Goal: Task Accomplishment & Management: Manage account settings

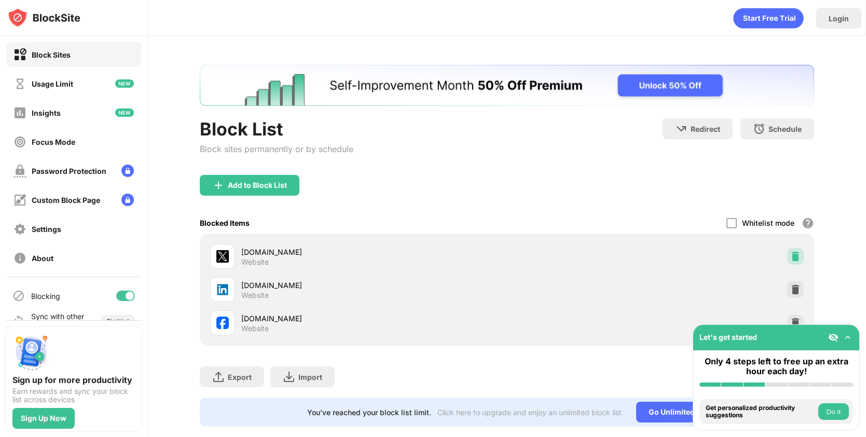
click at [793, 254] on img at bounding box center [795, 256] width 10 height 10
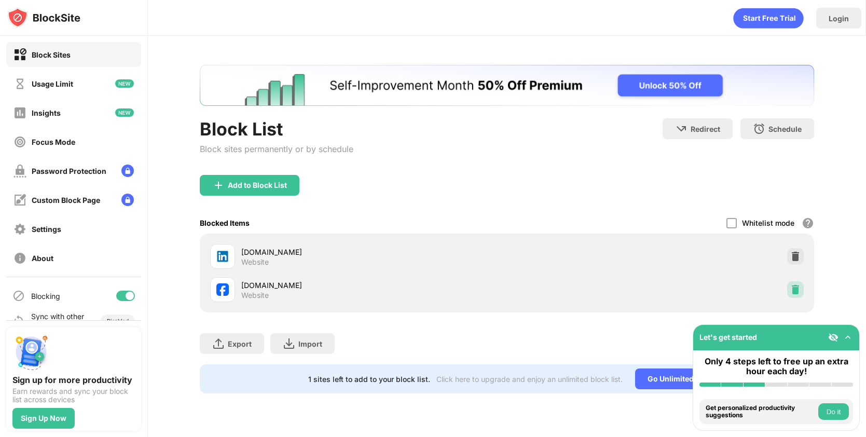
click at [798, 291] on img at bounding box center [795, 289] width 10 height 10
